Goal: Task Accomplishment & Management: Complete application form

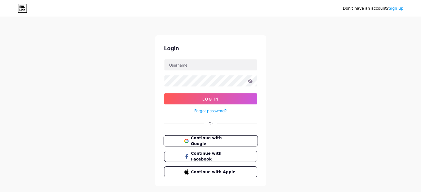
click at [201, 144] on button "Continue with Google" at bounding box center [210, 141] width 94 height 11
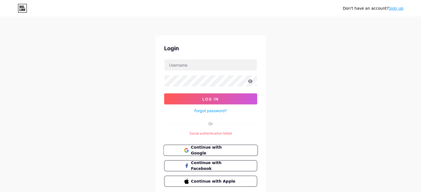
click at [204, 148] on span "Continue with Google" at bounding box center [214, 151] width 46 height 12
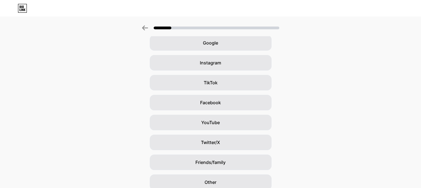
scroll to position [28, 0]
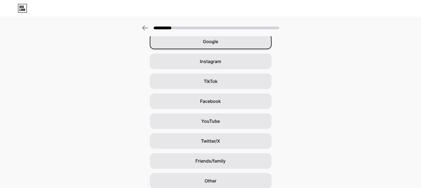
click at [226, 43] on div "Google" at bounding box center [211, 42] width 122 height 16
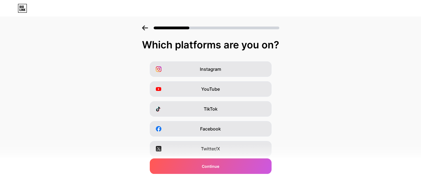
scroll to position [0, 0]
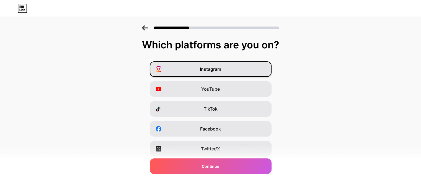
click at [210, 66] on span "Instagram" at bounding box center [210, 69] width 21 height 7
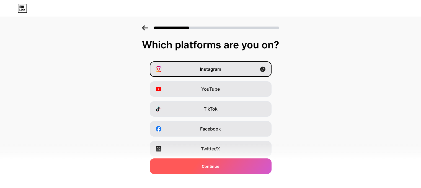
click at [231, 168] on div "Continue" at bounding box center [211, 167] width 122 height 16
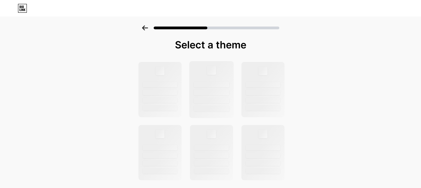
click at [203, 84] on div at bounding box center [211, 85] width 35 height 6
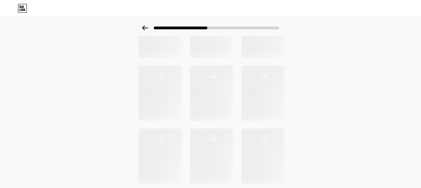
scroll to position [92, 0]
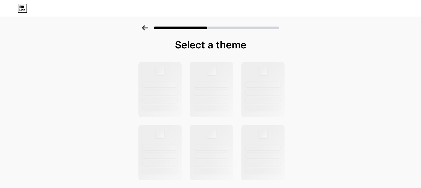
click at [146, 26] on icon at bounding box center [145, 27] width 6 height 5
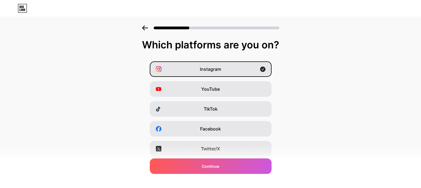
click at [147, 27] on icon at bounding box center [145, 27] width 6 height 5
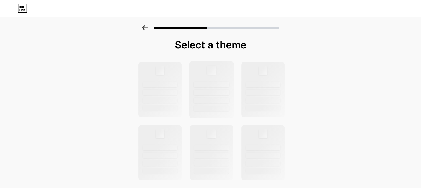
click at [231, 79] on div at bounding box center [211, 89] width 45 height 57
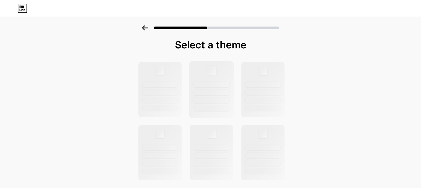
click at [231, 79] on div at bounding box center [211, 89] width 45 height 57
